Goal: Information Seeking & Learning: Learn about a topic

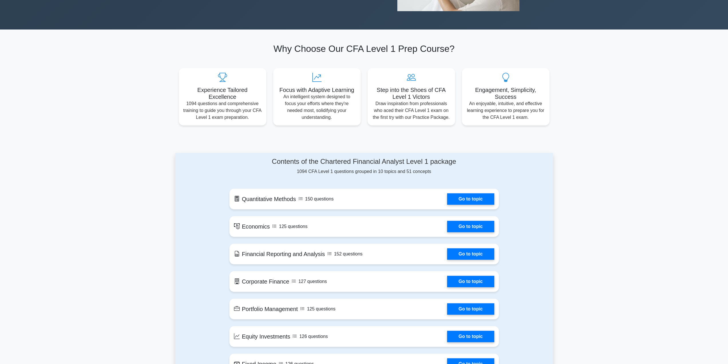
scroll to position [172, 0]
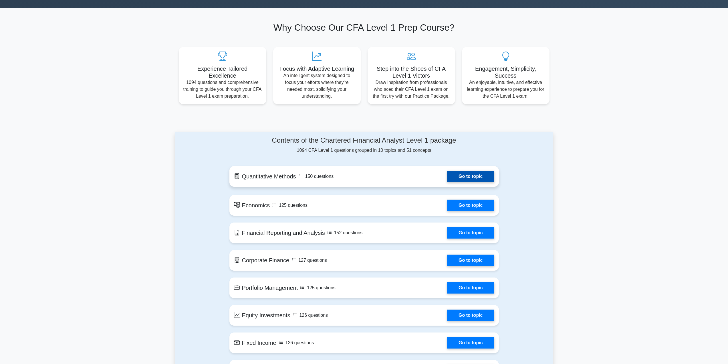
click at [447, 176] on link "Go to topic" at bounding box center [470, 175] width 47 height 11
click at [447, 208] on link "Go to topic" at bounding box center [470, 203] width 47 height 11
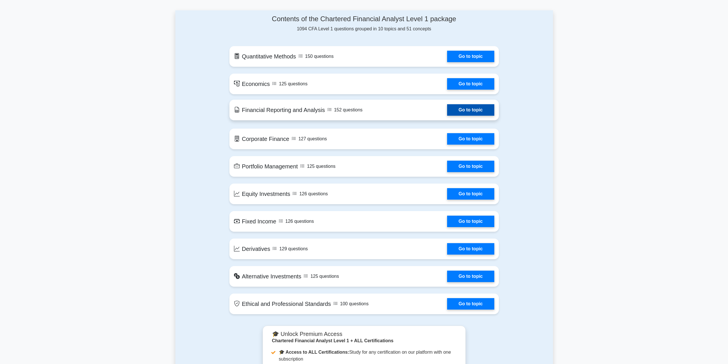
scroll to position [172, 0]
